Goal: Navigation & Orientation: Find specific page/section

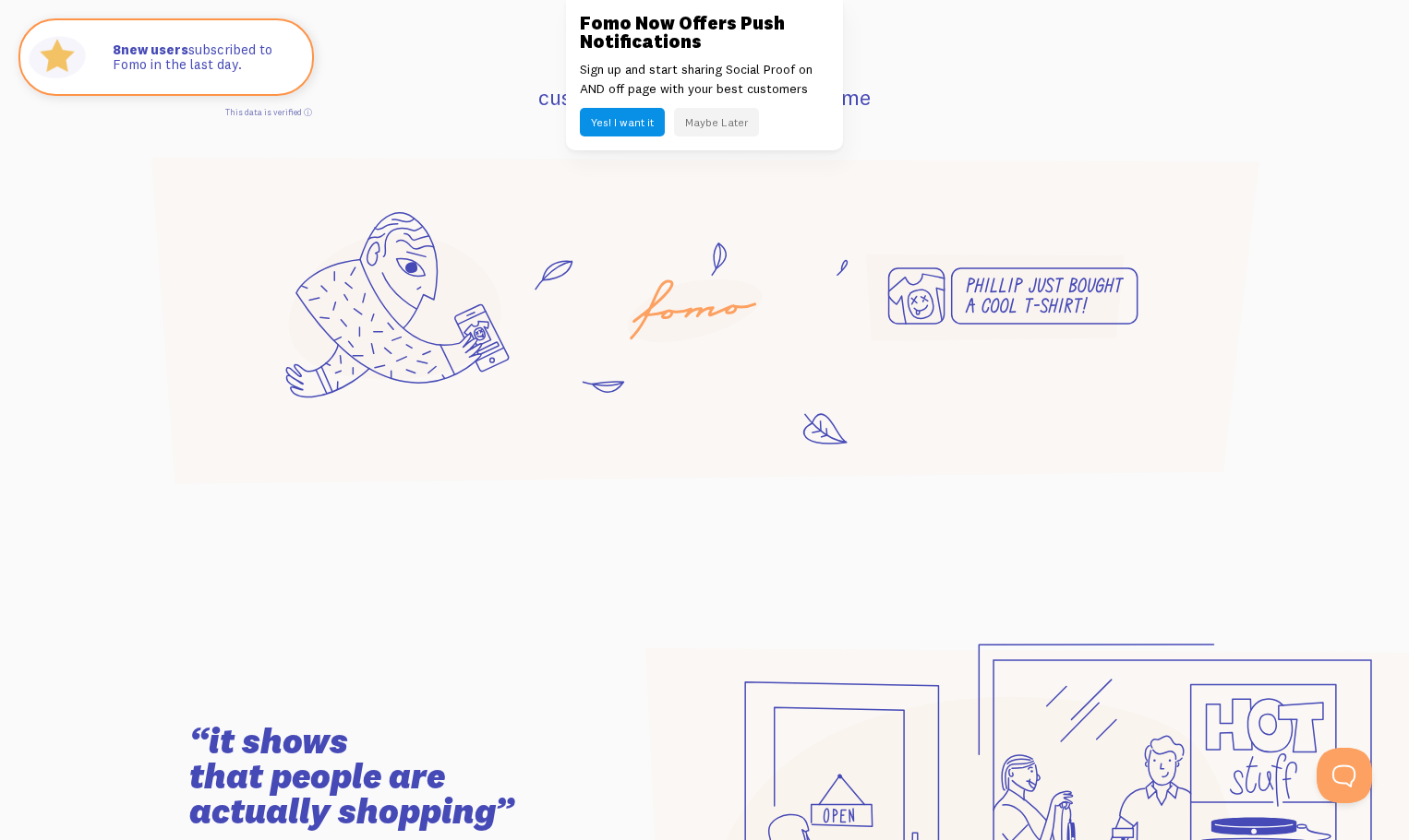
click at [732, 121] on button "Maybe Later" at bounding box center [715, 122] width 85 height 29
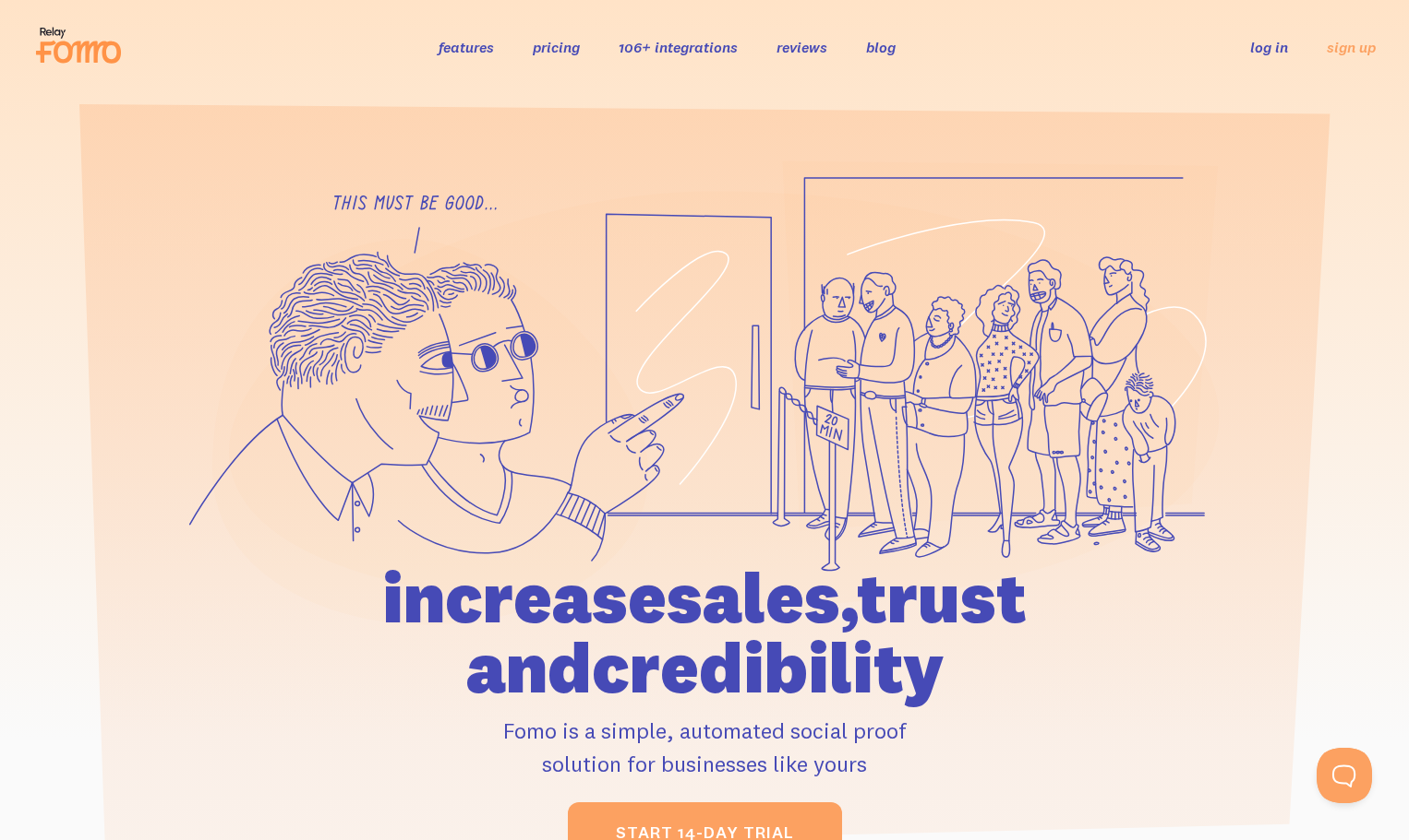
click at [637, 45] on link "106+ integrations" at bounding box center [677, 47] width 119 height 18
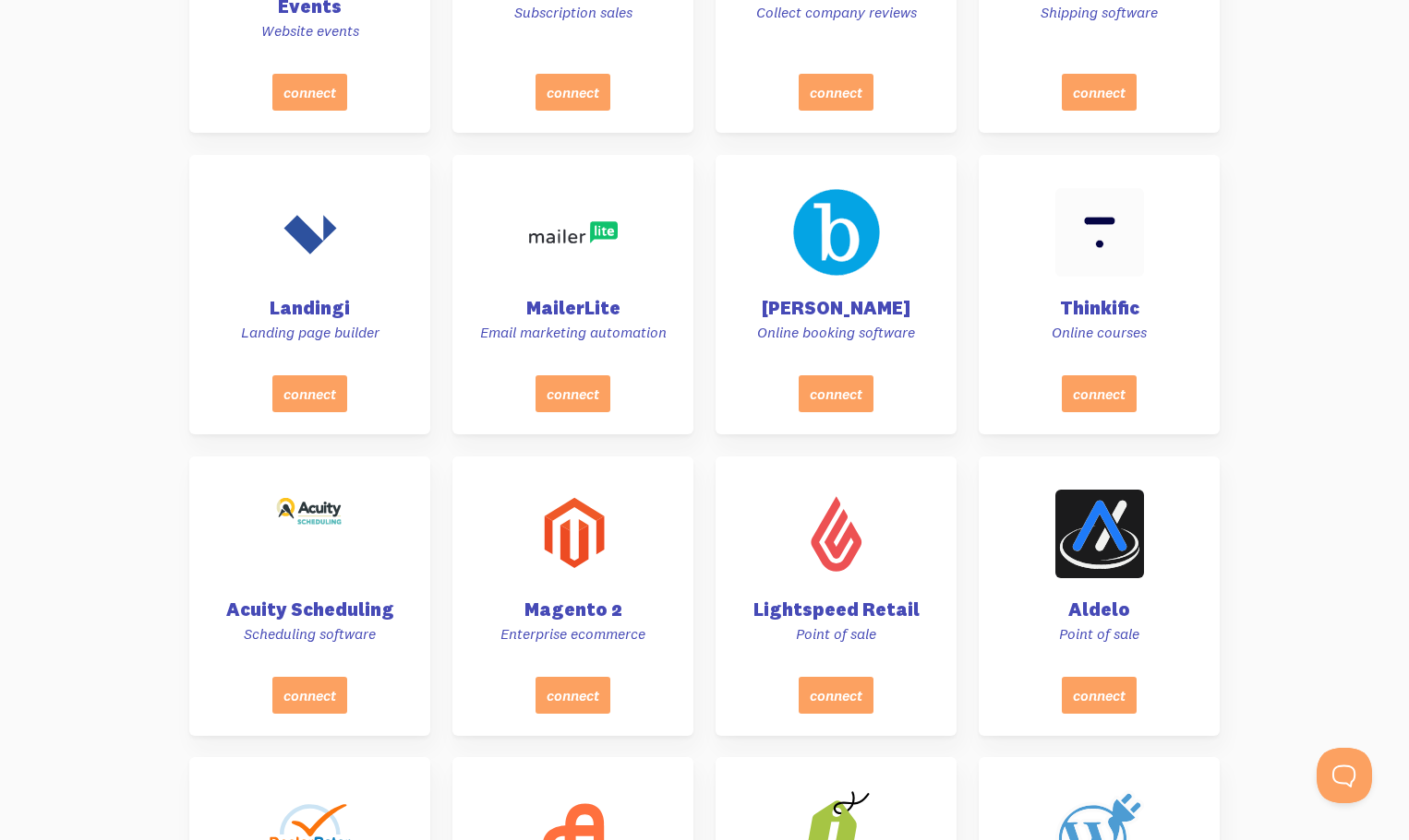
scroll to position [6643, 0]
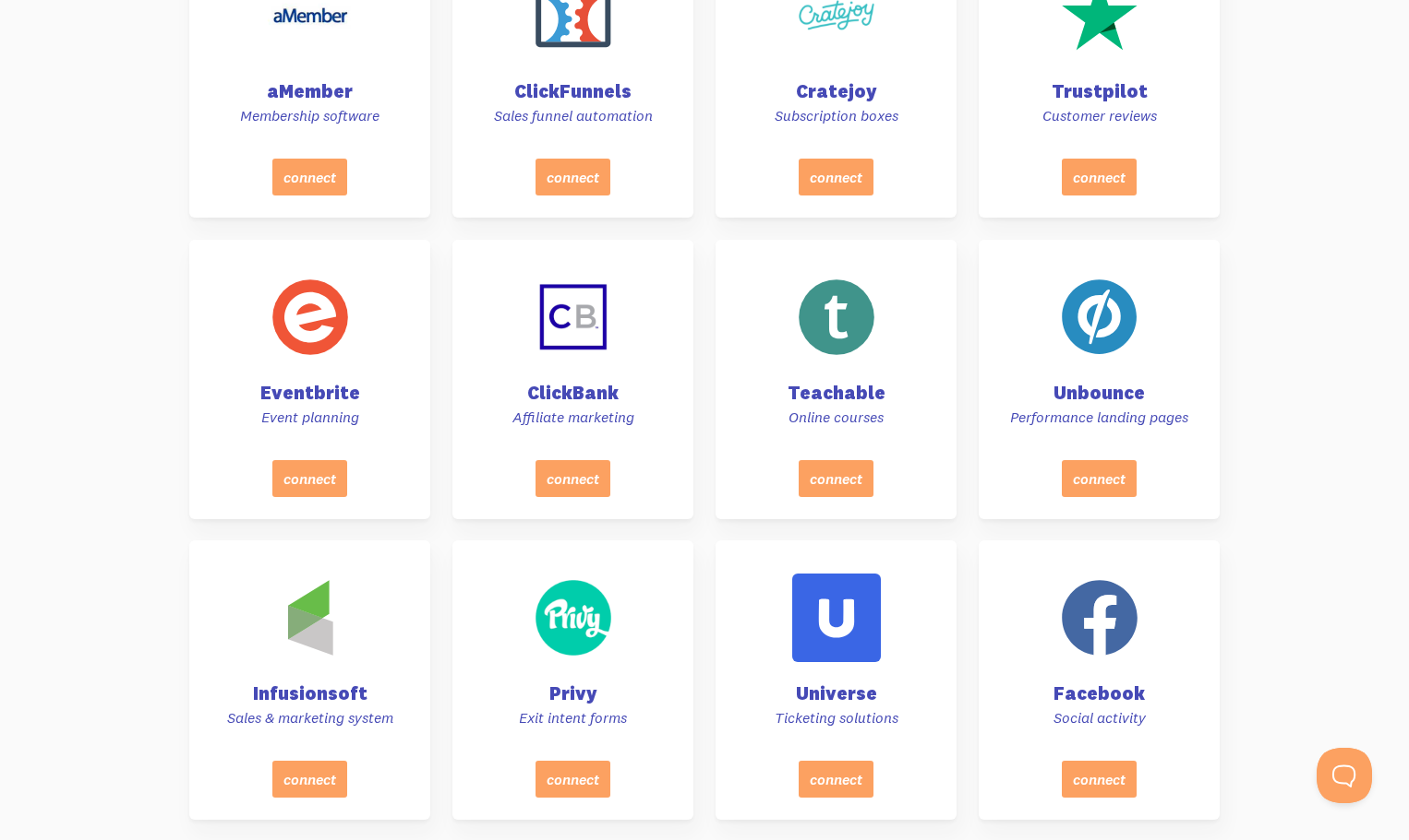
scroll to position [2583, 0]
